Goal: Navigation & Orientation: Find specific page/section

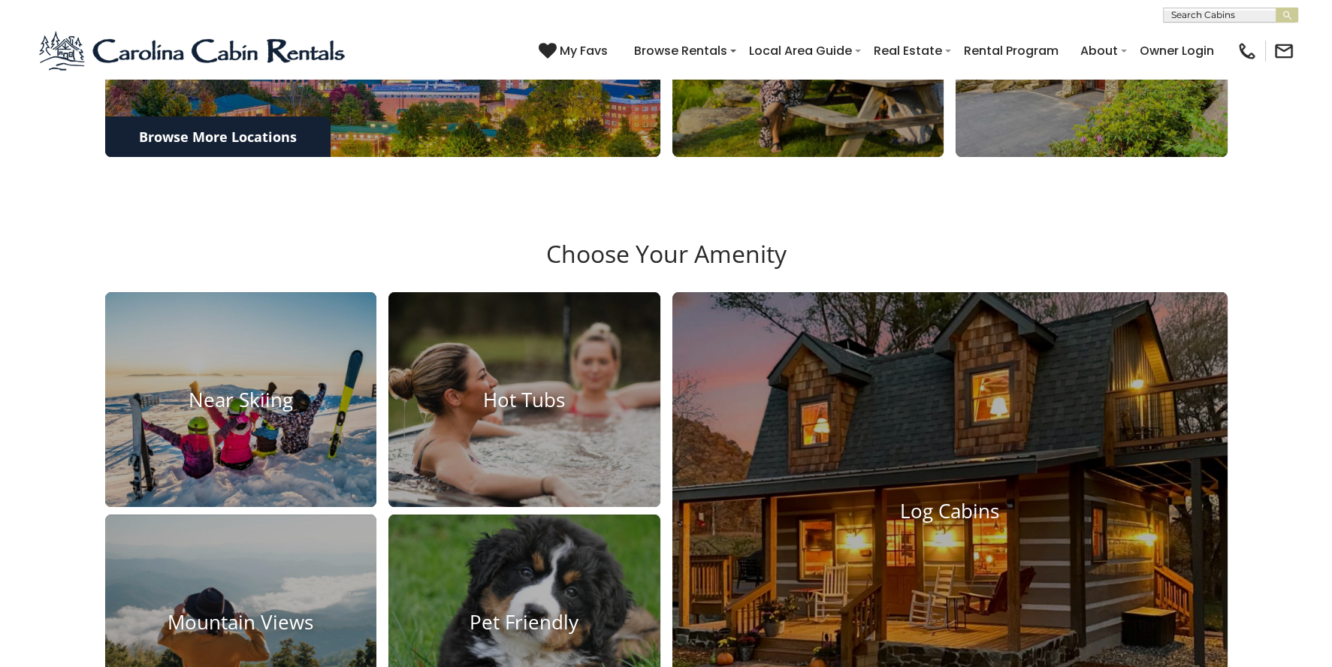
scroll to position [1041, 0]
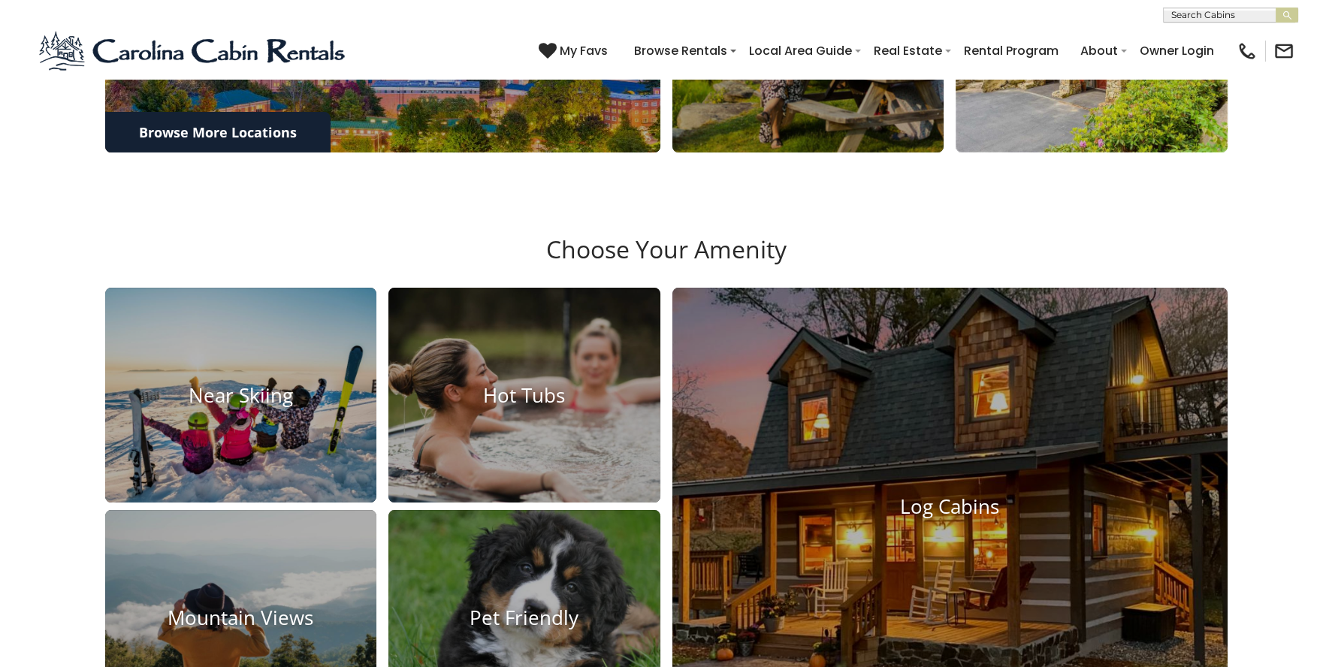
click at [1080, 56] on h4 "Eagles Nest" at bounding box center [1092, 44] width 272 height 23
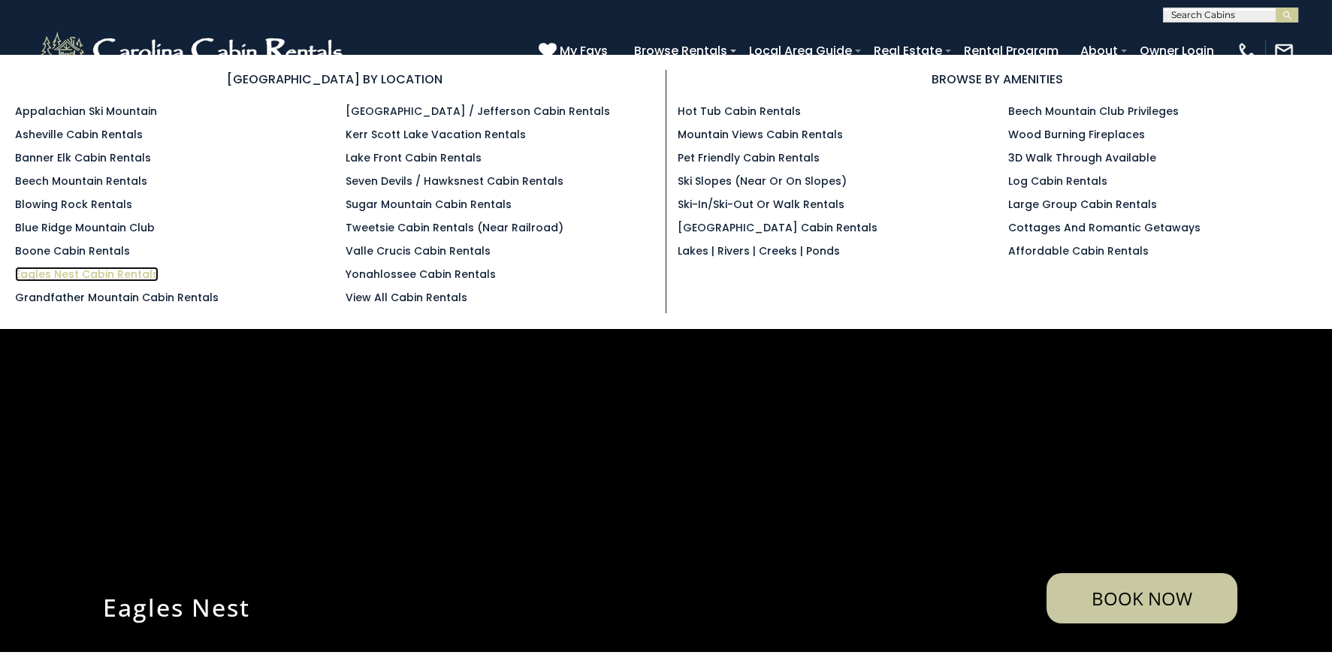
click at [107, 275] on link "Eagles Nest Cabin Rentals" at bounding box center [86, 274] width 143 height 15
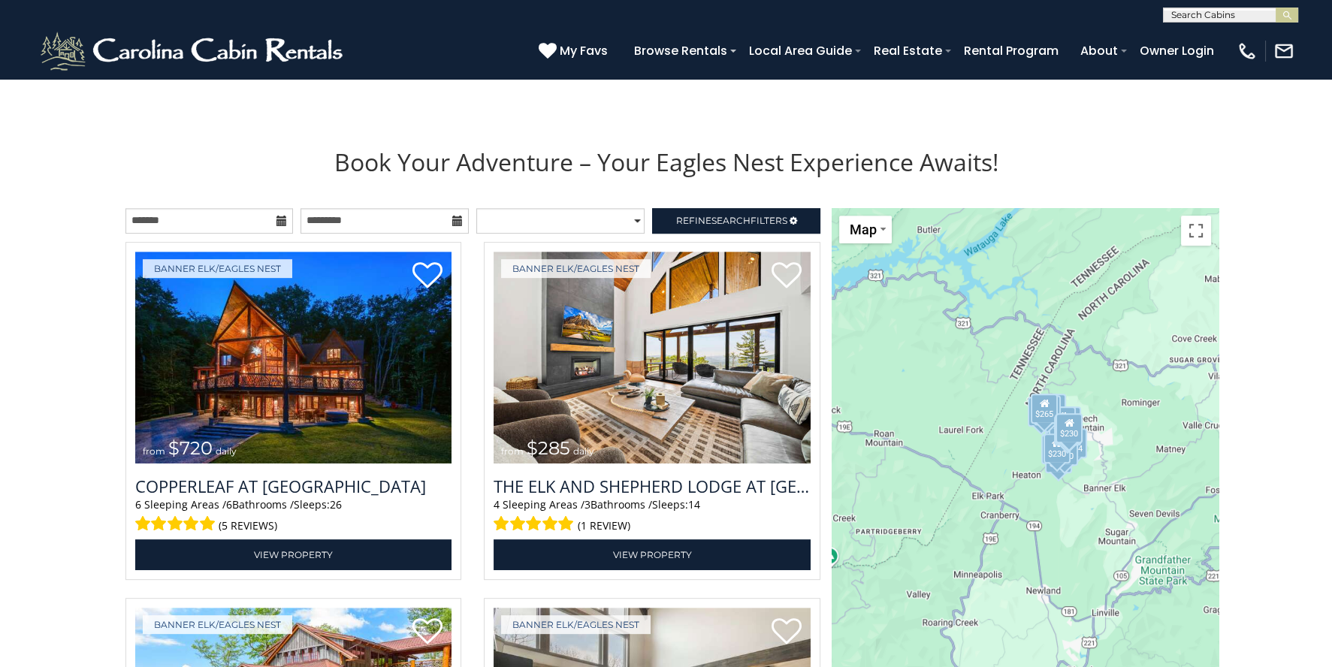
scroll to position [1622, 0]
